Goal: Book appointment/travel/reservation

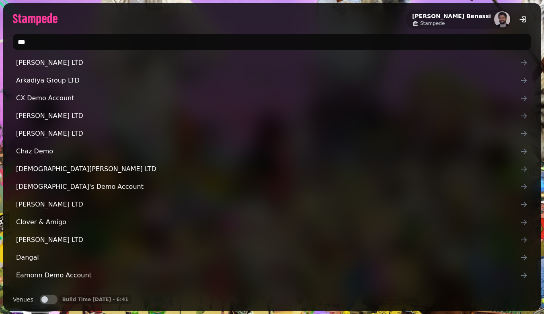
type input "****"
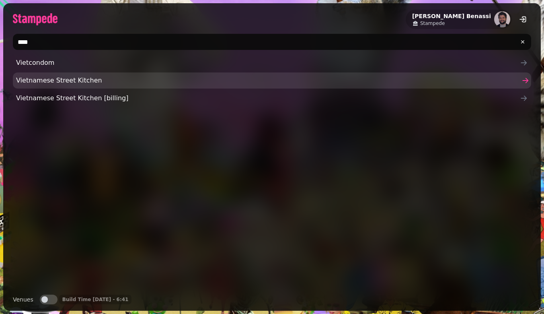
click at [83, 78] on span "Vietnamese Street Kitchen" at bounding box center [268, 81] width 504 height 10
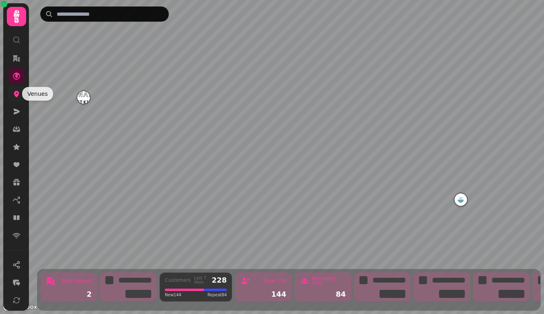
click at [16, 92] on icon at bounding box center [16, 94] width 5 height 6
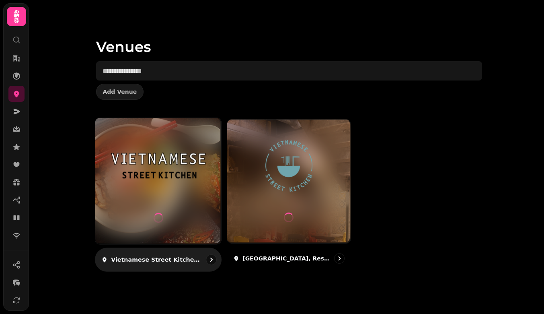
click at [168, 170] on img at bounding box center [158, 165] width 95 height 53
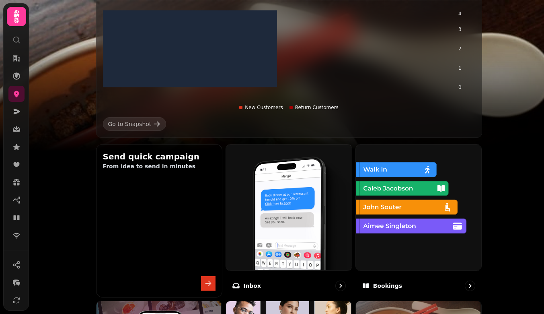
scroll to position [165, 0]
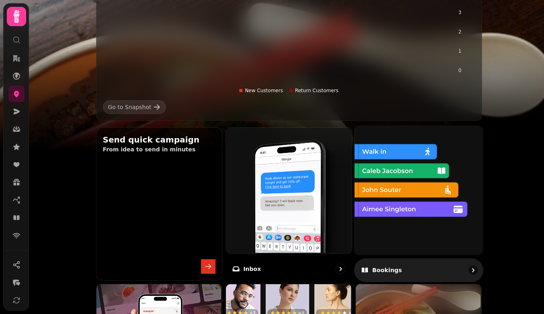
click at [411, 193] on img at bounding box center [418, 189] width 128 height 128
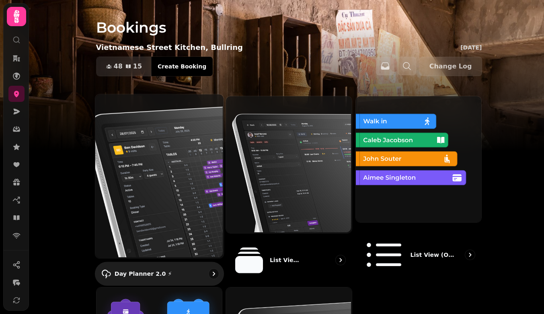
click at [146, 156] on img at bounding box center [158, 175] width 128 height 164
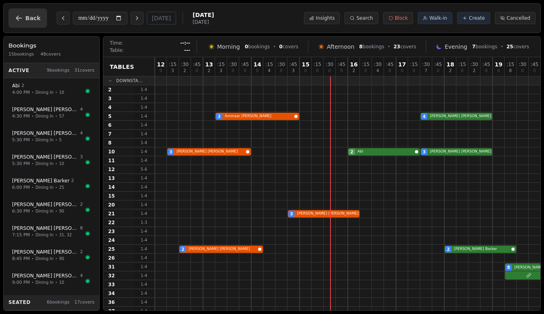
click at [29, 15] on span "Back" at bounding box center [32, 18] width 15 height 6
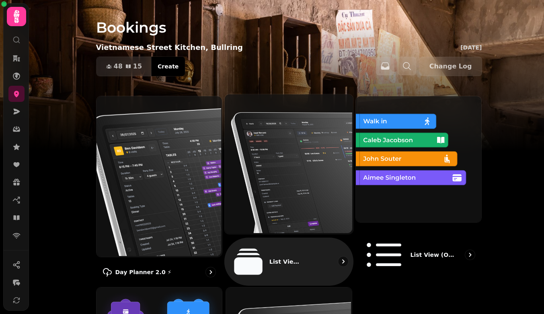
click at [330, 173] on img at bounding box center [288, 162] width 128 height 139
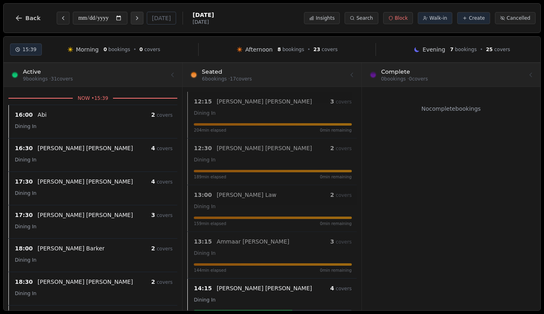
click at [138, 14] on button "Next day" at bounding box center [137, 18] width 13 height 13
type input "**********"
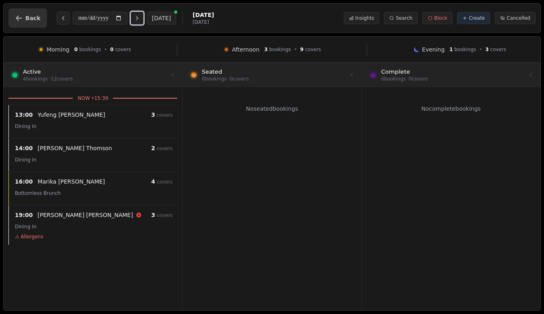
click at [18, 22] on icon "button" at bounding box center [19, 18] width 8 height 8
